Goal: Information Seeking & Learning: Check status

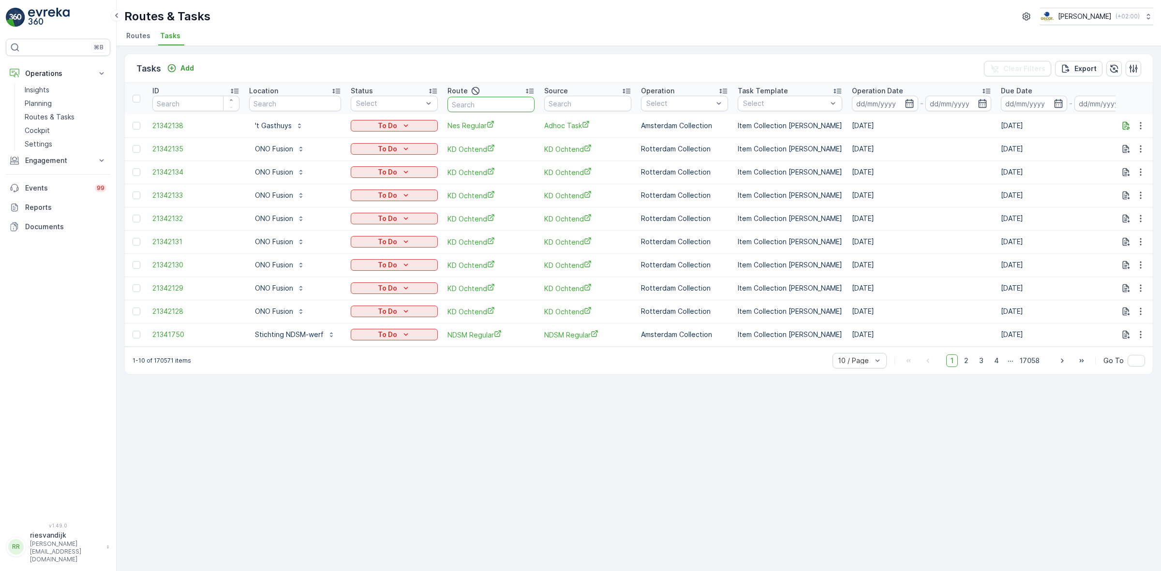
click at [470, 105] on input "text" at bounding box center [491, 104] width 87 height 15
type input "sl & SH"
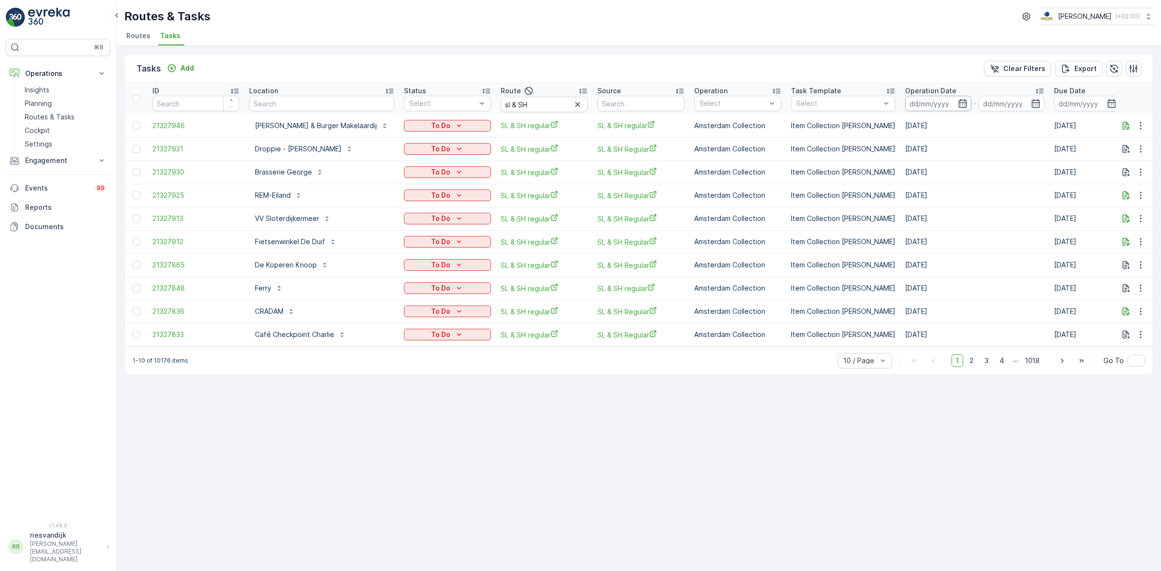
click at [935, 101] on input at bounding box center [938, 103] width 66 height 15
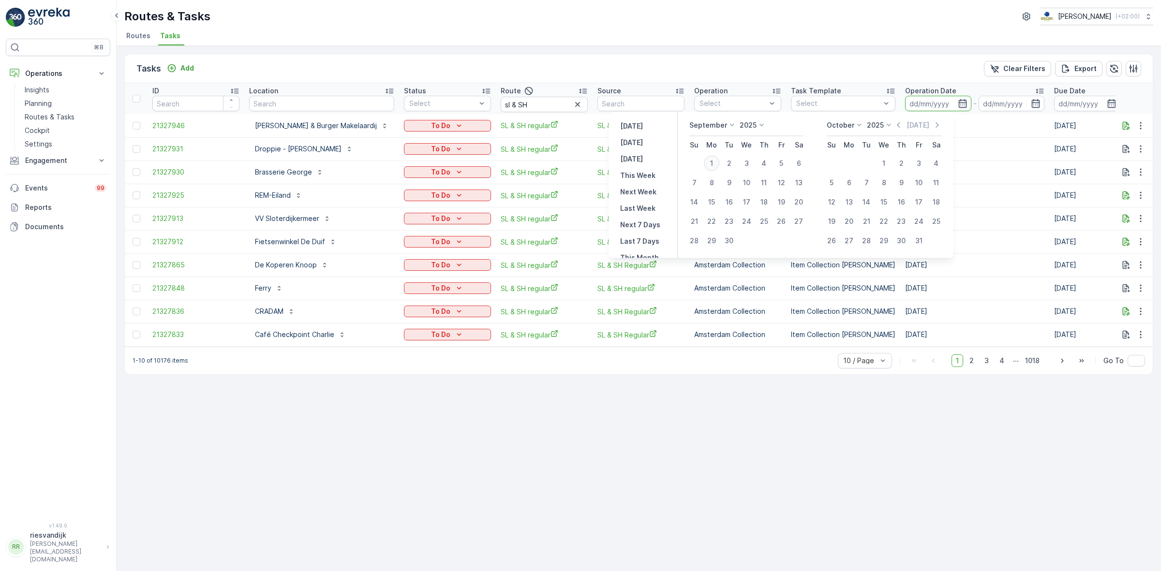
click at [715, 160] on div "1" at bounding box center [711, 163] width 15 height 15
type input "[DATE]"
click at [715, 160] on div "1" at bounding box center [711, 163] width 15 height 15
type input "[DATE]"
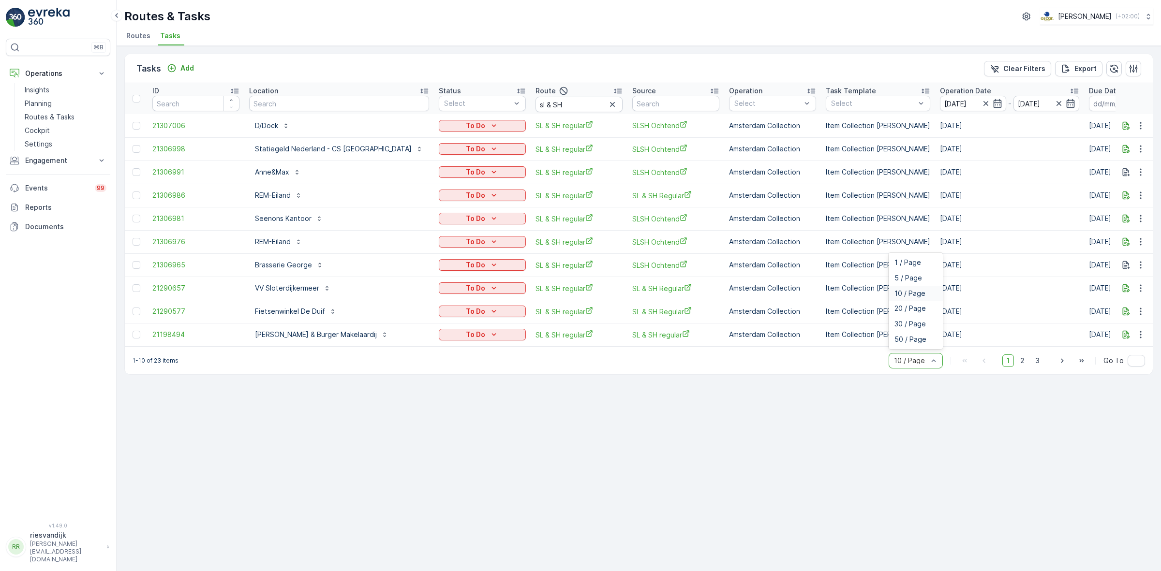
click at [916, 363] on div at bounding box center [911, 361] width 36 height 8
drag, startPoint x: 913, startPoint y: 328, endPoint x: 914, endPoint y: 333, distance: 5.3
click at [914, 332] on div "30 / Page" at bounding box center [916, 323] width 54 height 15
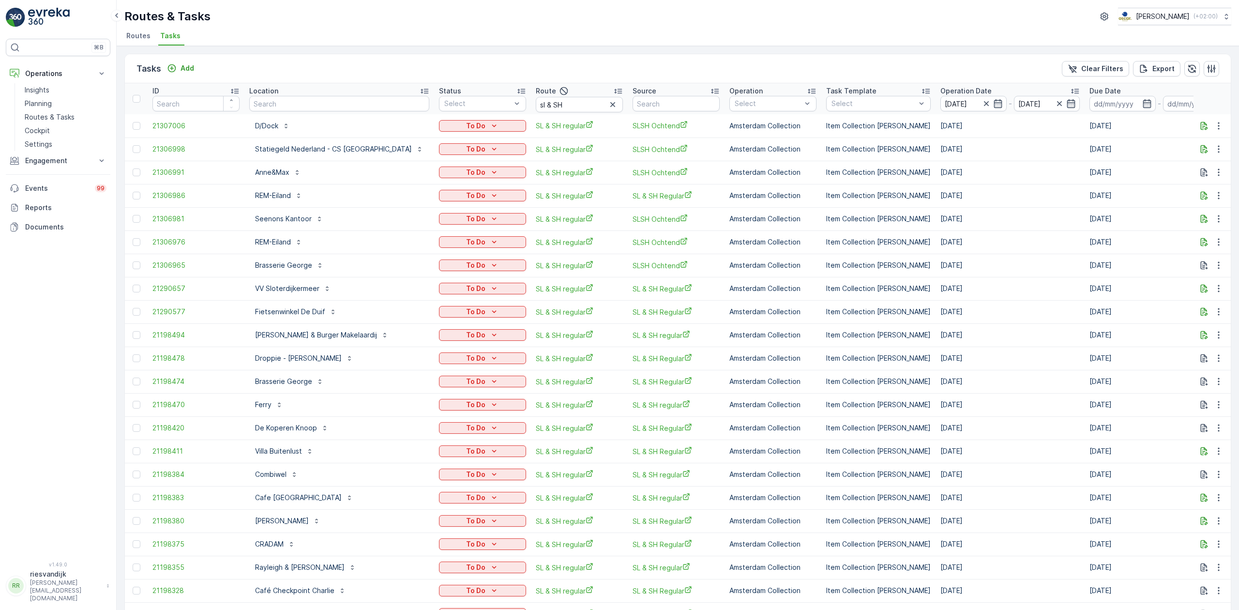
drag, startPoint x: 400, startPoint y: 43, endPoint x: 475, endPoint y: 29, distance: 76.7
click at [475, 29] on ul "Routes Tasks" at bounding box center [673, 37] width 1099 height 16
click at [134, 128] on div at bounding box center [137, 126] width 8 height 8
click at [133, 122] on input "checkbox" at bounding box center [133, 122] width 0 height 0
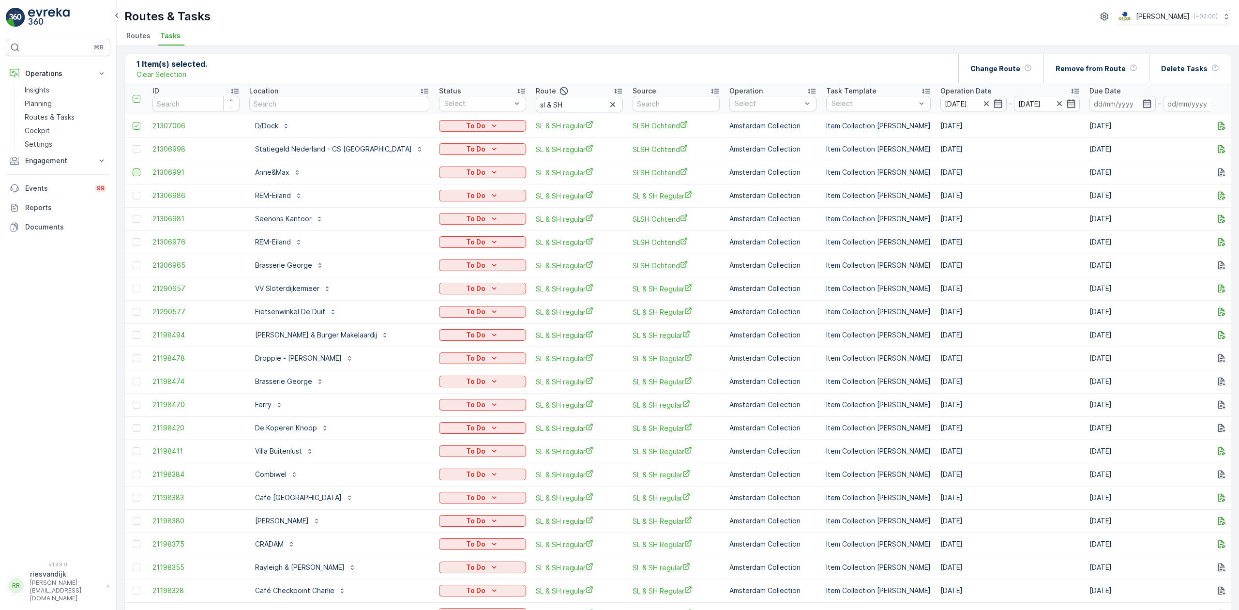
click at [136, 174] on div at bounding box center [137, 172] width 8 height 8
click at [133, 168] on input "checkbox" at bounding box center [133, 168] width 0 height 0
click at [135, 199] on div at bounding box center [137, 196] width 8 height 8
click at [133, 192] on input "checkbox" at bounding box center [133, 192] width 0 height 0
click at [134, 264] on div at bounding box center [137, 265] width 8 height 8
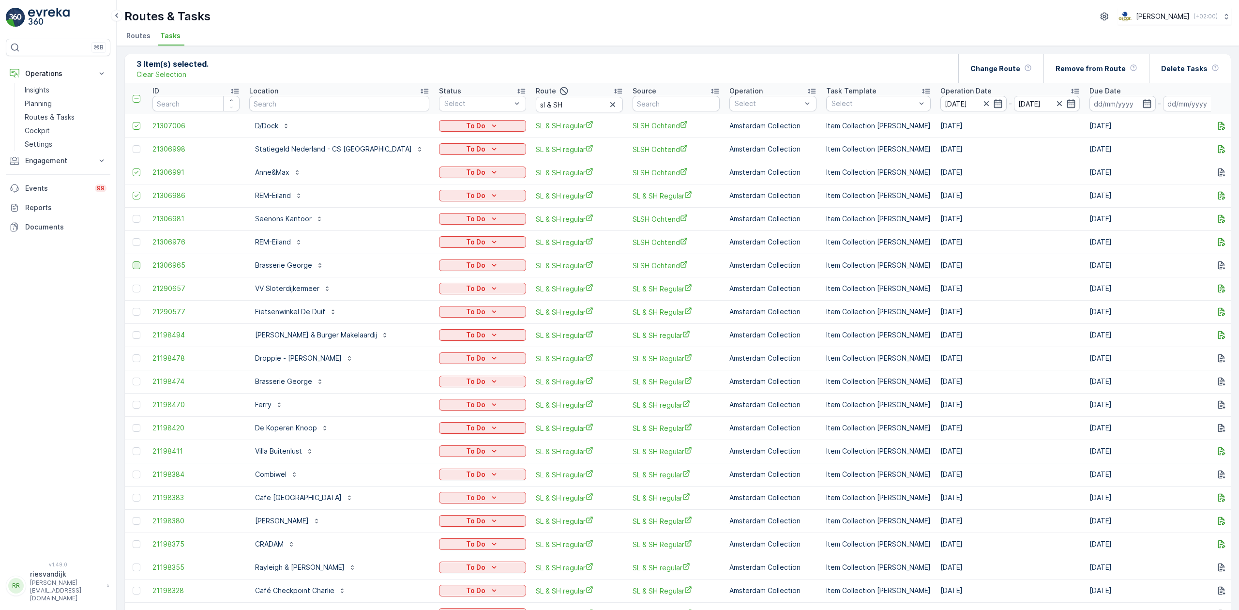
click at [133, 261] on input "checkbox" at bounding box center [133, 261] width 0 height 0
click at [368, 90] on div "Location" at bounding box center [339, 91] width 180 height 10
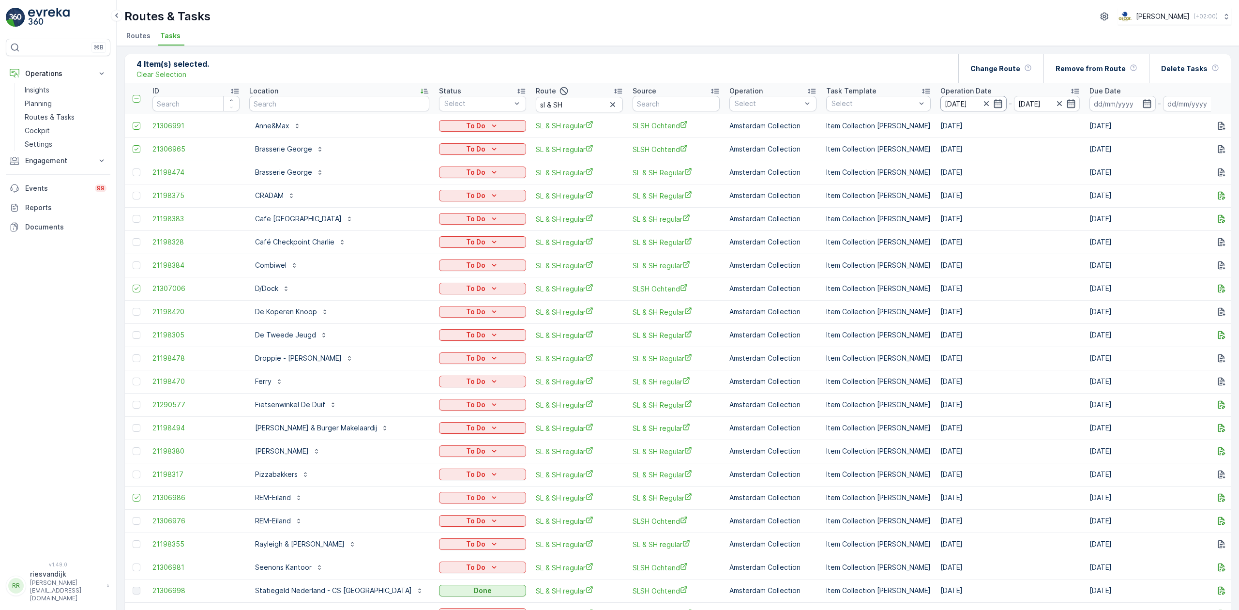
click at [940, 101] on input "[DATE]" at bounding box center [973, 103] width 66 height 15
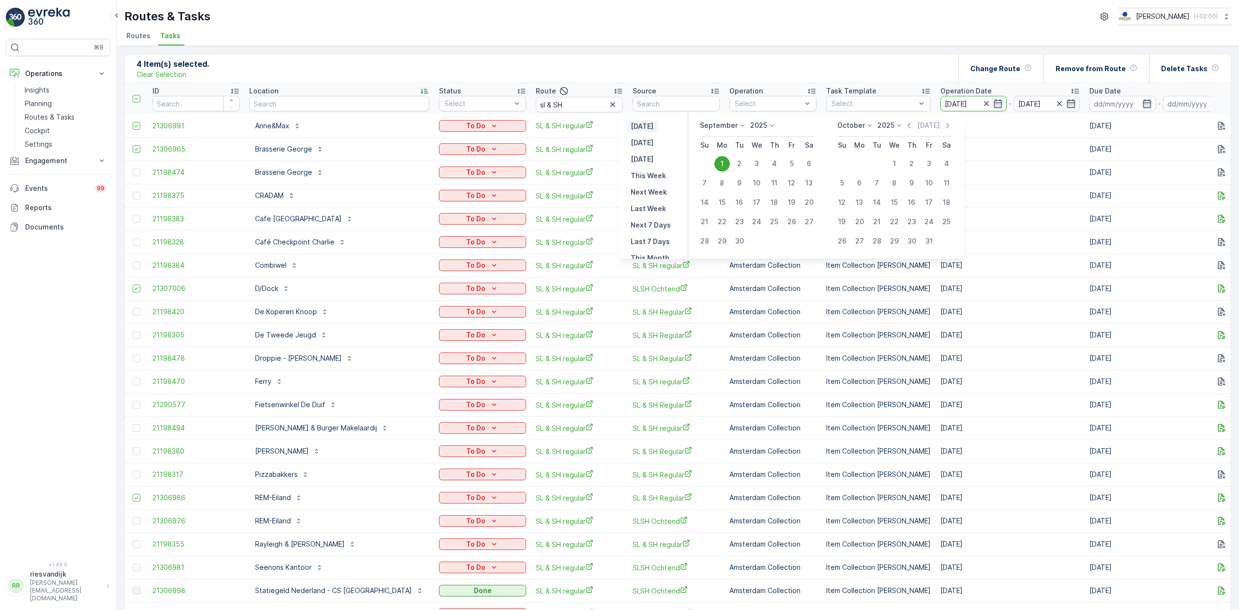
click at [639, 124] on p "[DATE]" at bounding box center [642, 126] width 23 height 10
type input "[DATE]"
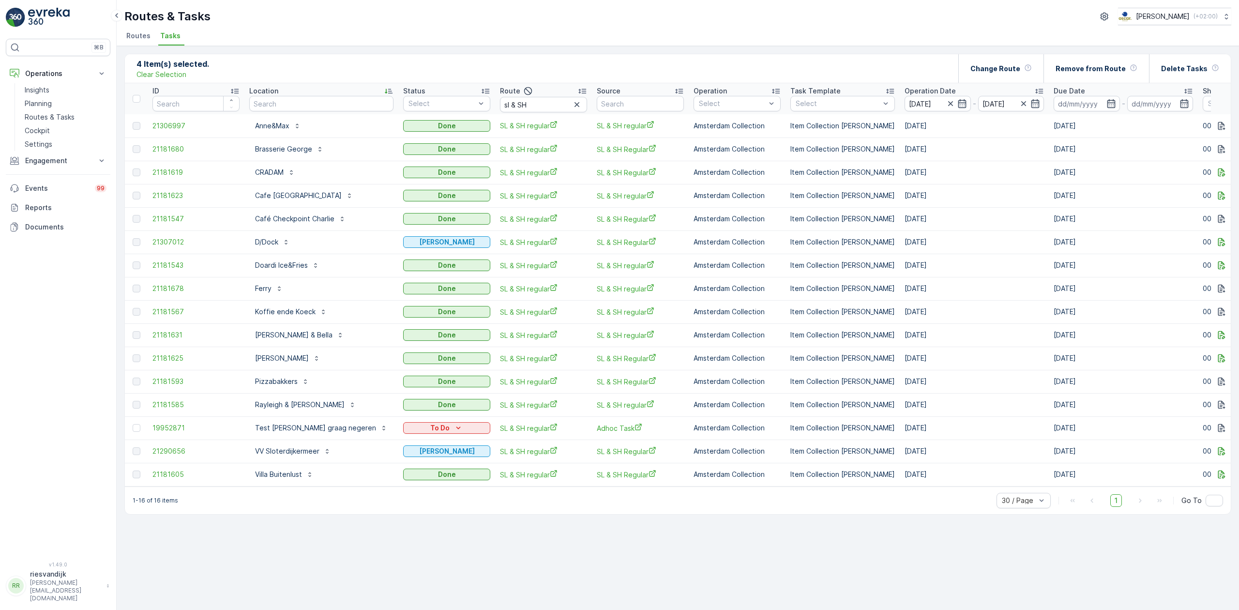
click at [904, 108] on input "[DATE]" at bounding box center [937, 103] width 66 height 15
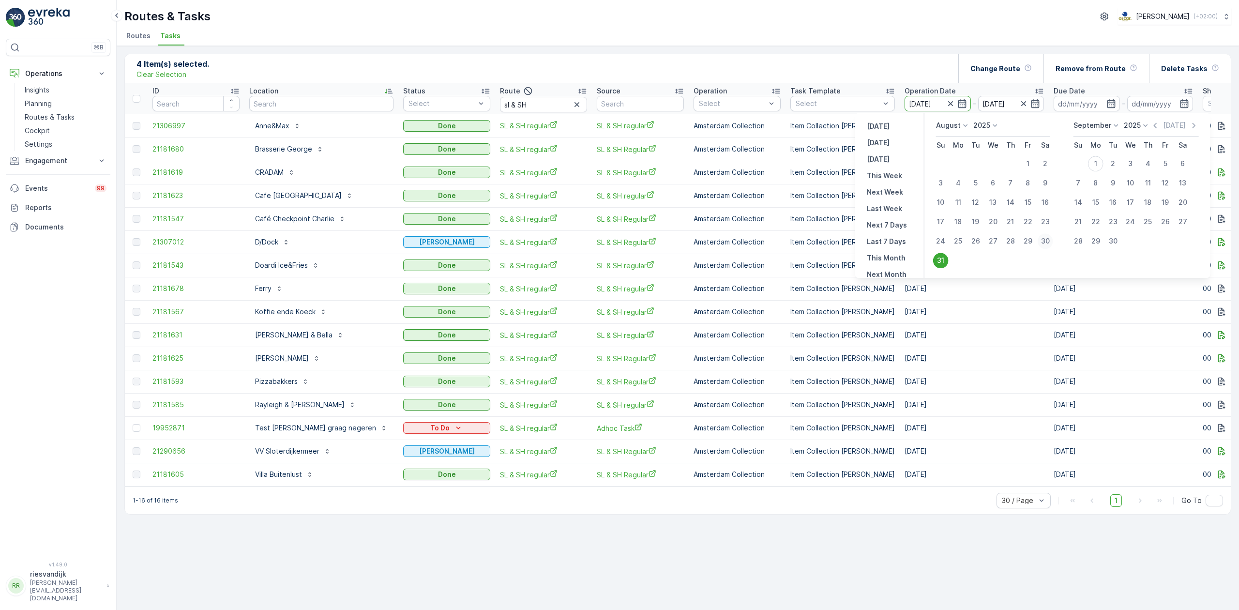
click at [1044, 234] on div "30" at bounding box center [1044, 240] width 15 height 15
type input "[DATE]"
click at [1044, 235] on div "30" at bounding box center [1044, 240] width 15 height 15
type input "[DATE]"
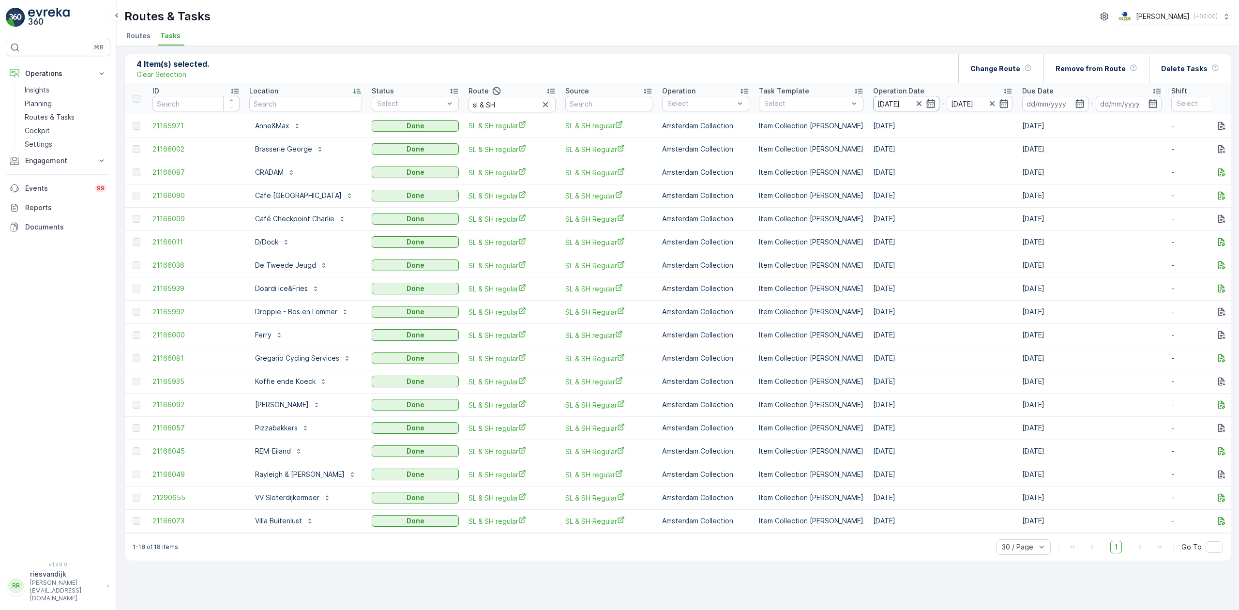
click at [891, 104] on input "[DATE]" at bounding box center [906, 103] width 66 height 15
click at [1030, 244] on div "29" at bounding box center [1030, 240] width 15 height 15
type input "[DATE]"
click at [1030, 244] on div "29" at bounding box center [1030, 240] width 15 height 15
type input "[DATE]"
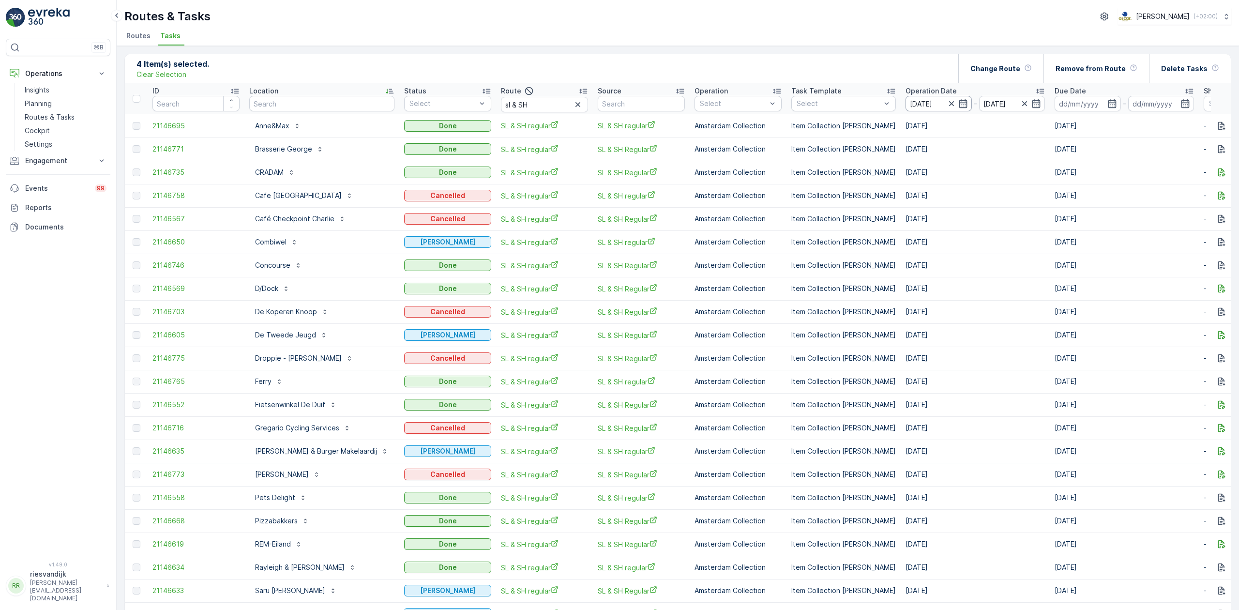
click at [915, 104] on input "[DATE]" at bounding box center [938, 103] width 66 height 15
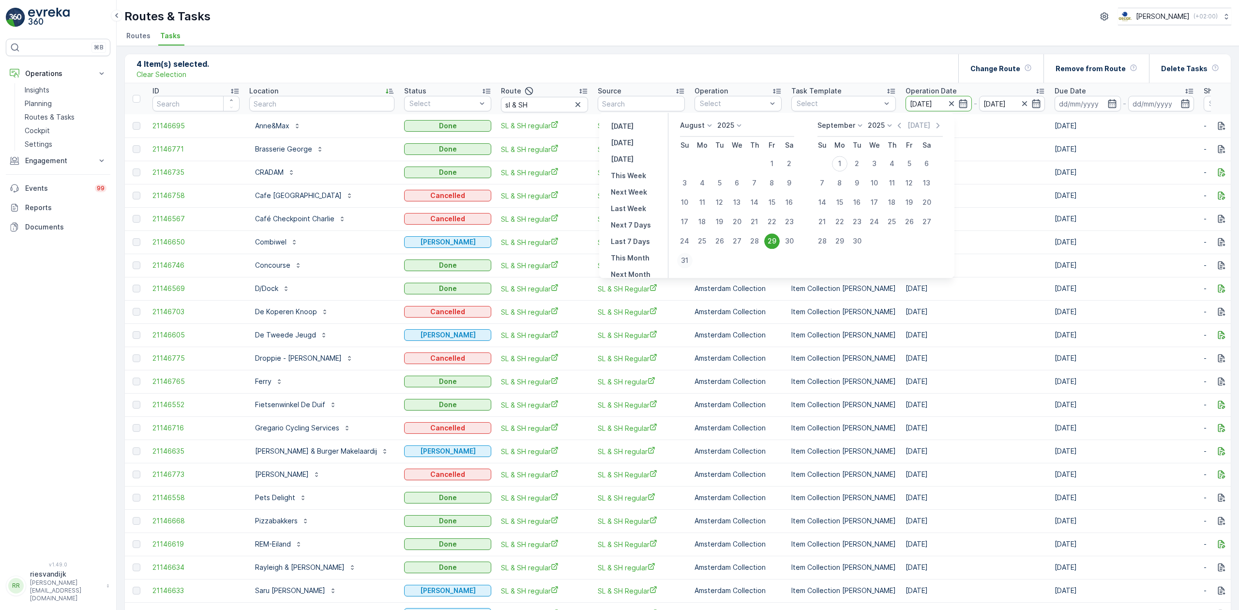
click at [688, 264] on div "31" at bounding box center [684, 260] width 15 height 15
type input "[DATE]"
click at [777, 239] on div "29" at bounding box center [771, 240] width 15 height 15
type input "[DATE]"
click at [683, 261] on div "31" at bounding box center [684, 260] width 15 height 15
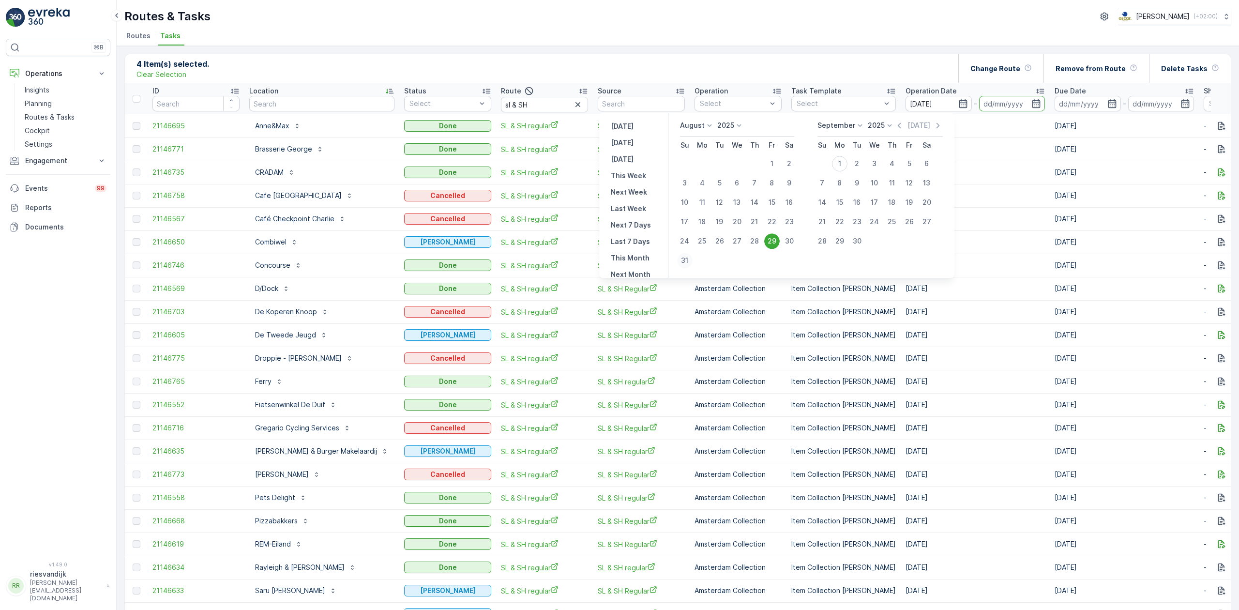
type input "[DATE]"
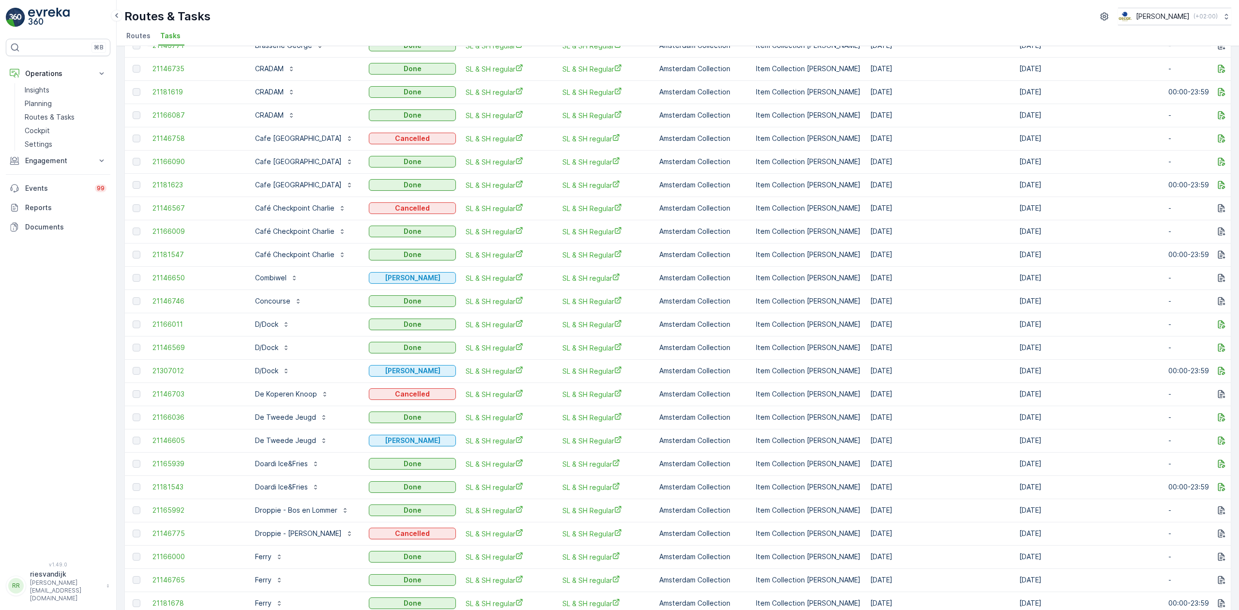
scroll to position [242, 0]
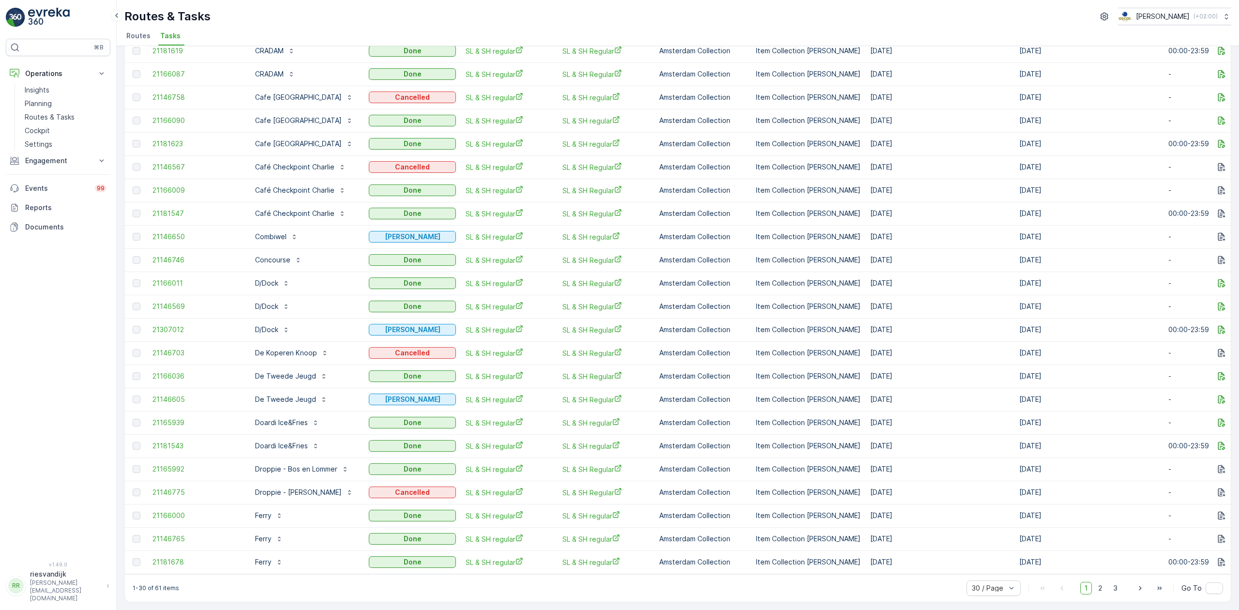
click at [1098, 571] on span "2" at bounding box center [1100, 588] width 13 height 13
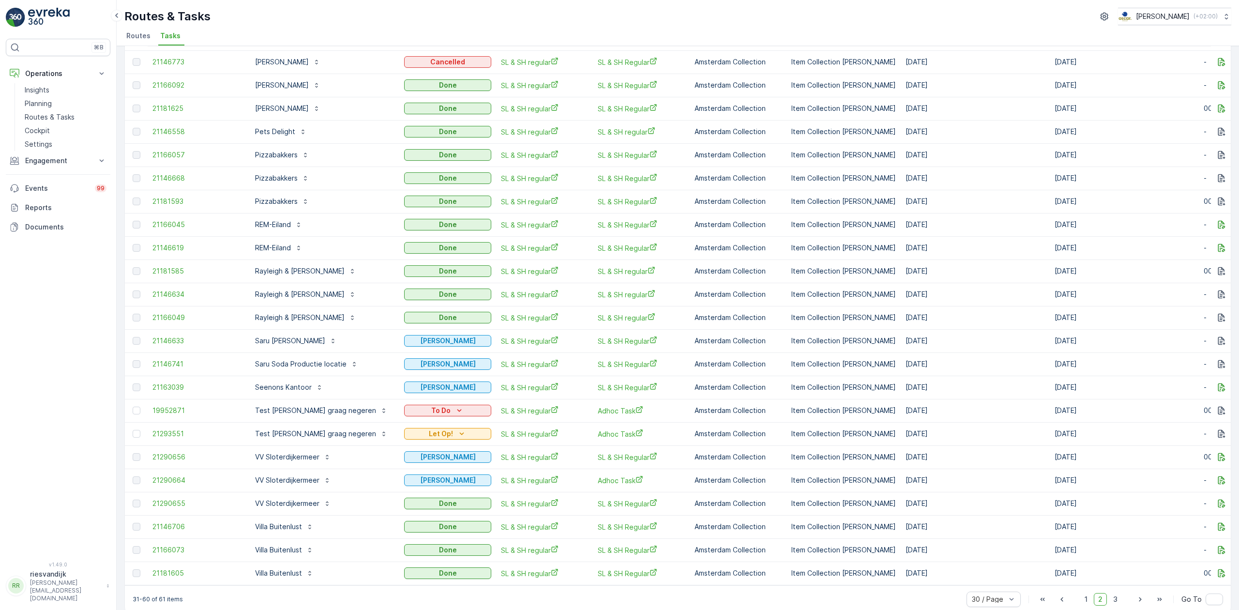
scroll to position [242, 0]
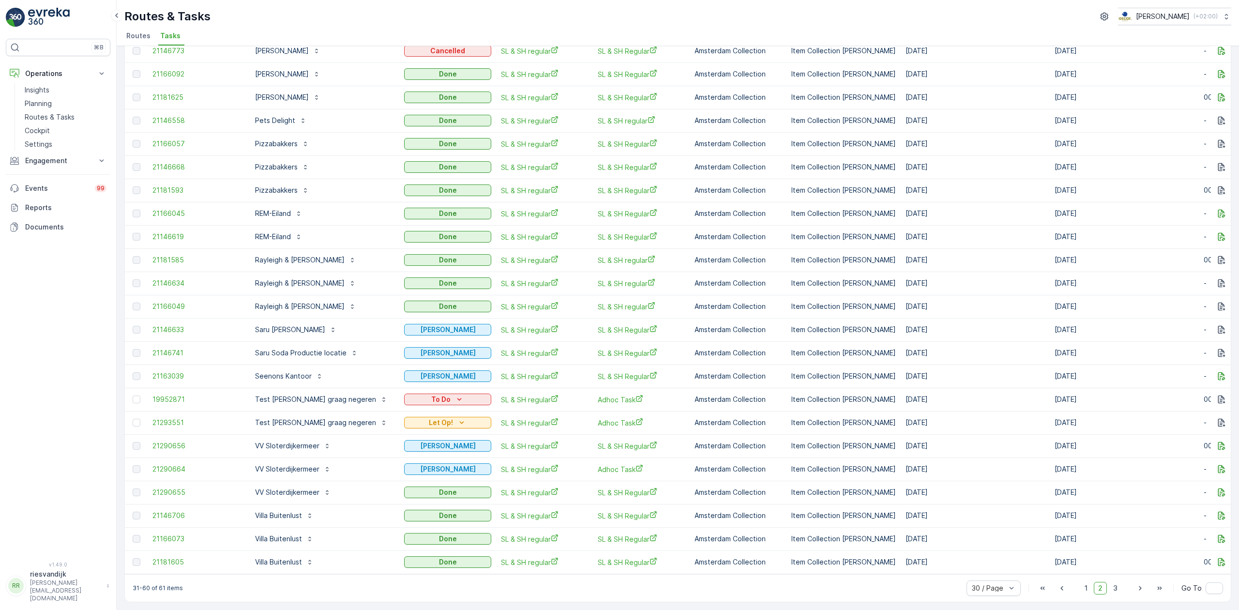
drag, startPoint x: 1117, startPoint y: 586, endPoint x: 1102, endPoint y: 566, distance: 25.7
click at [1117, 571] on span "3" at bounding box center [1115, 588] width 13 height 13
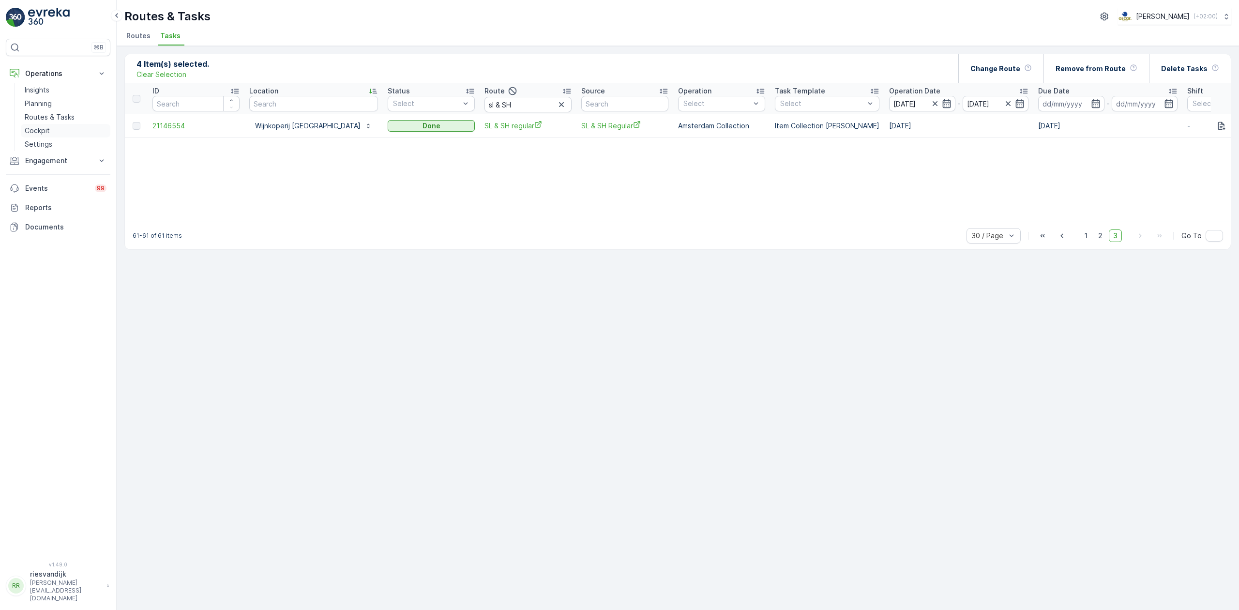
click at [31, 130] on p "Cockpit" at bounding box center [37, 131] width 25 height 10
